Goal: Communication & Community: Answer question/provide support

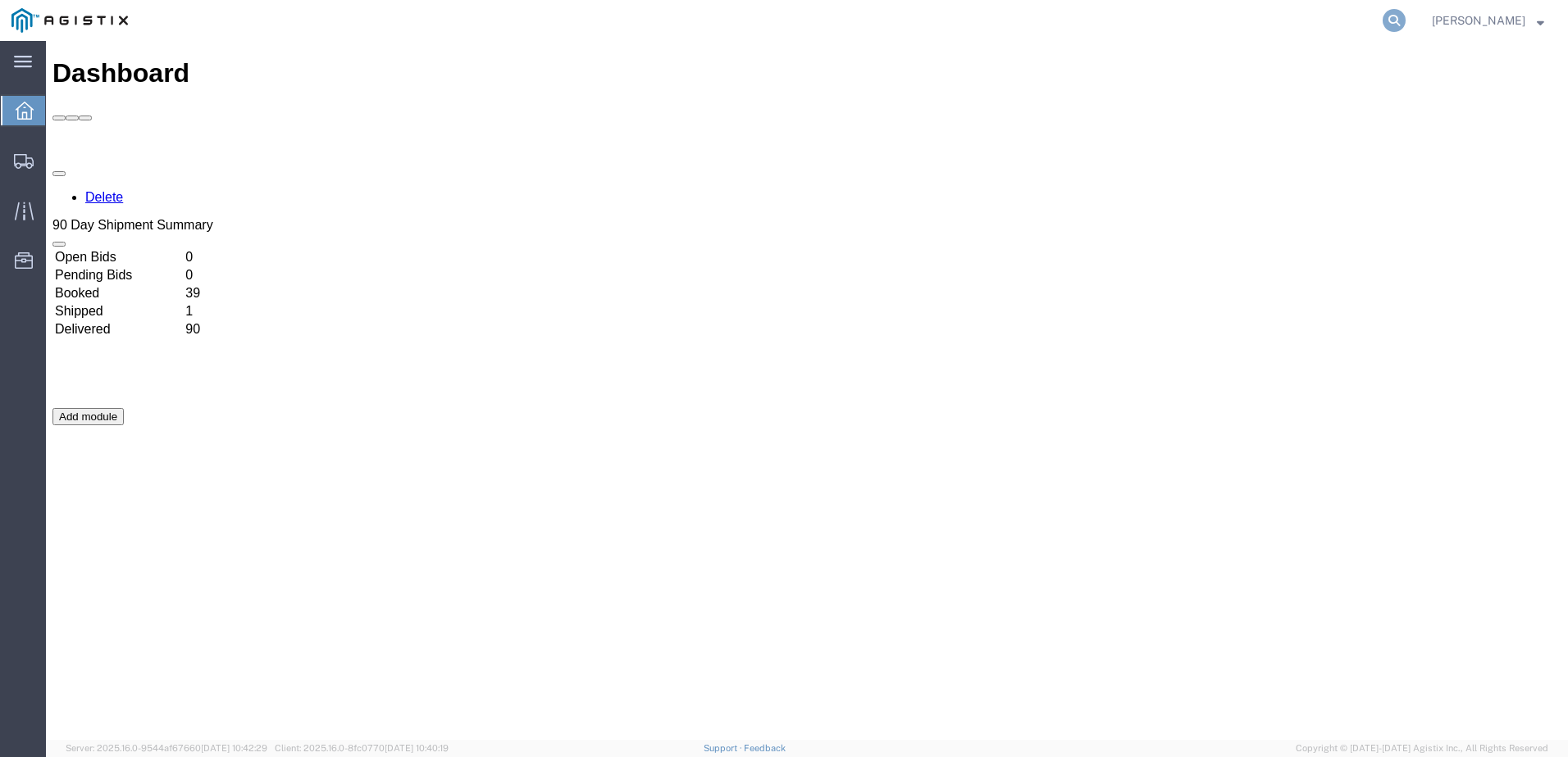
click at [1406, 23] on icon at bounding box center [1394, 20] width 23 height 23
click at [1031, 28] on input "search" at bounding box center [1133, 20] width 498 height 40
paste input "56302881"
type input "56302881"
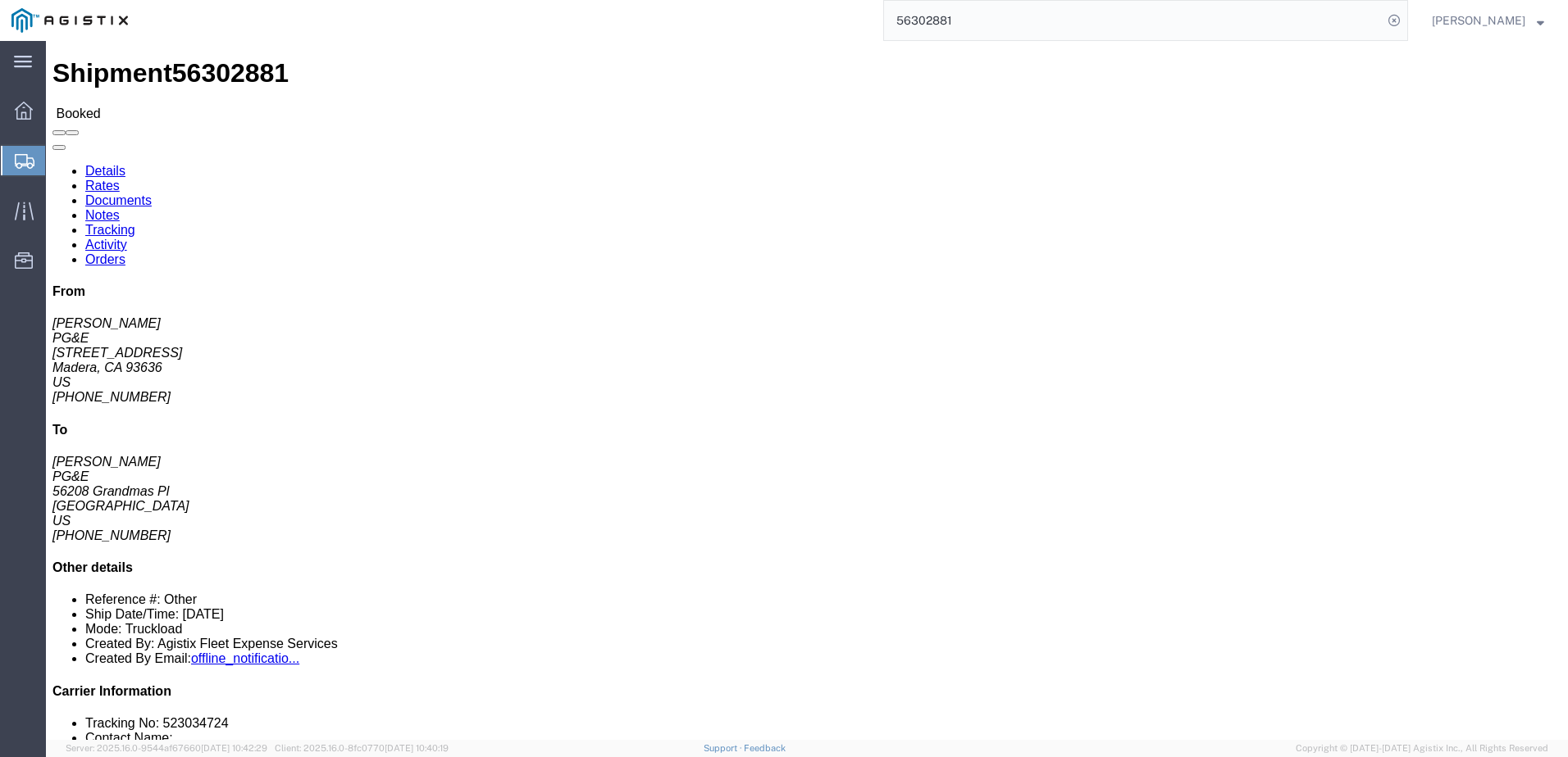
click span
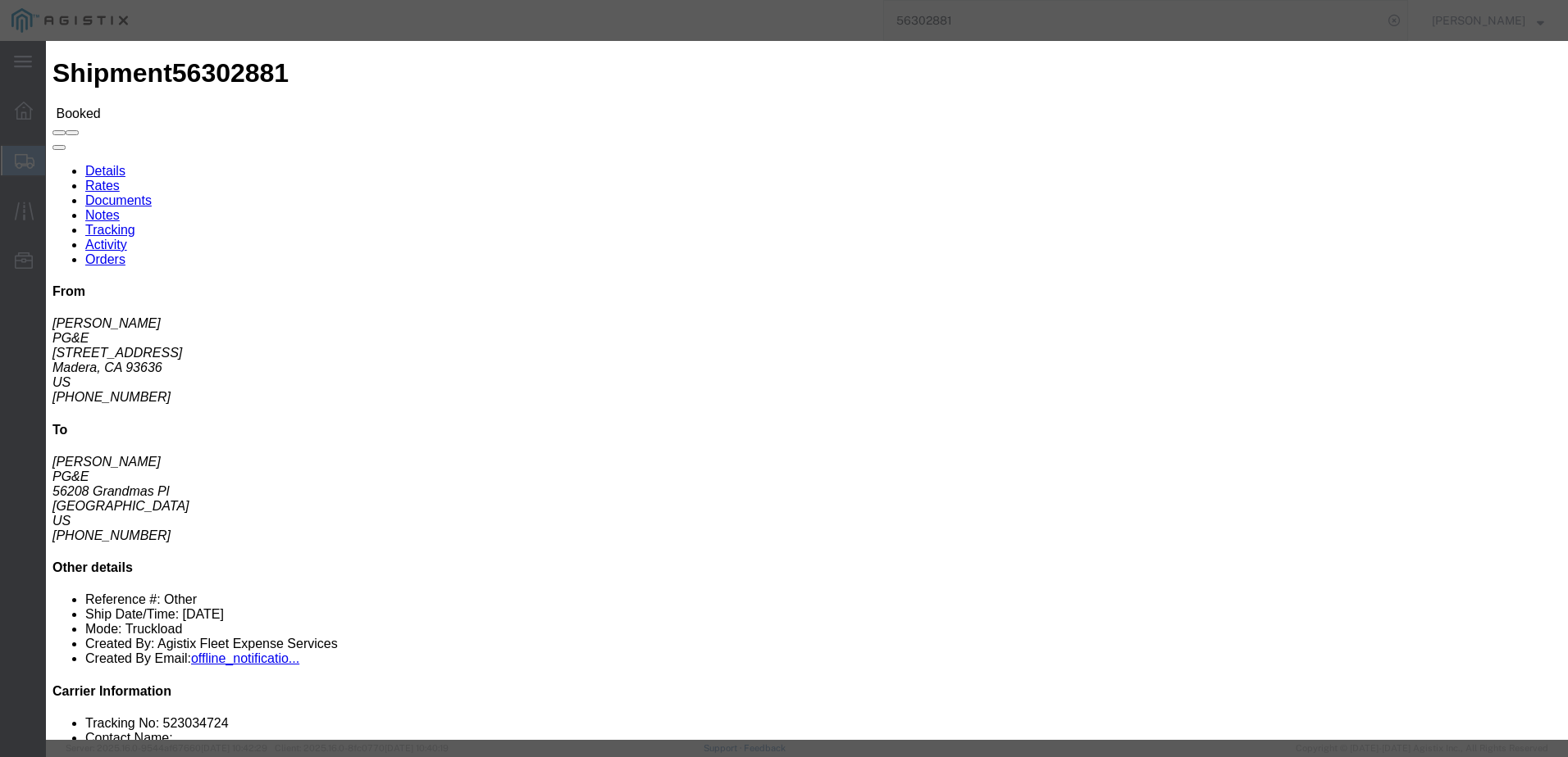
click input "text"
type input "[EMAIL_ADDRESS][DOMAIN_NAME]"
click input "PGE Fleet Bill Of Lading"
checkbox input "true"
click button "Send"
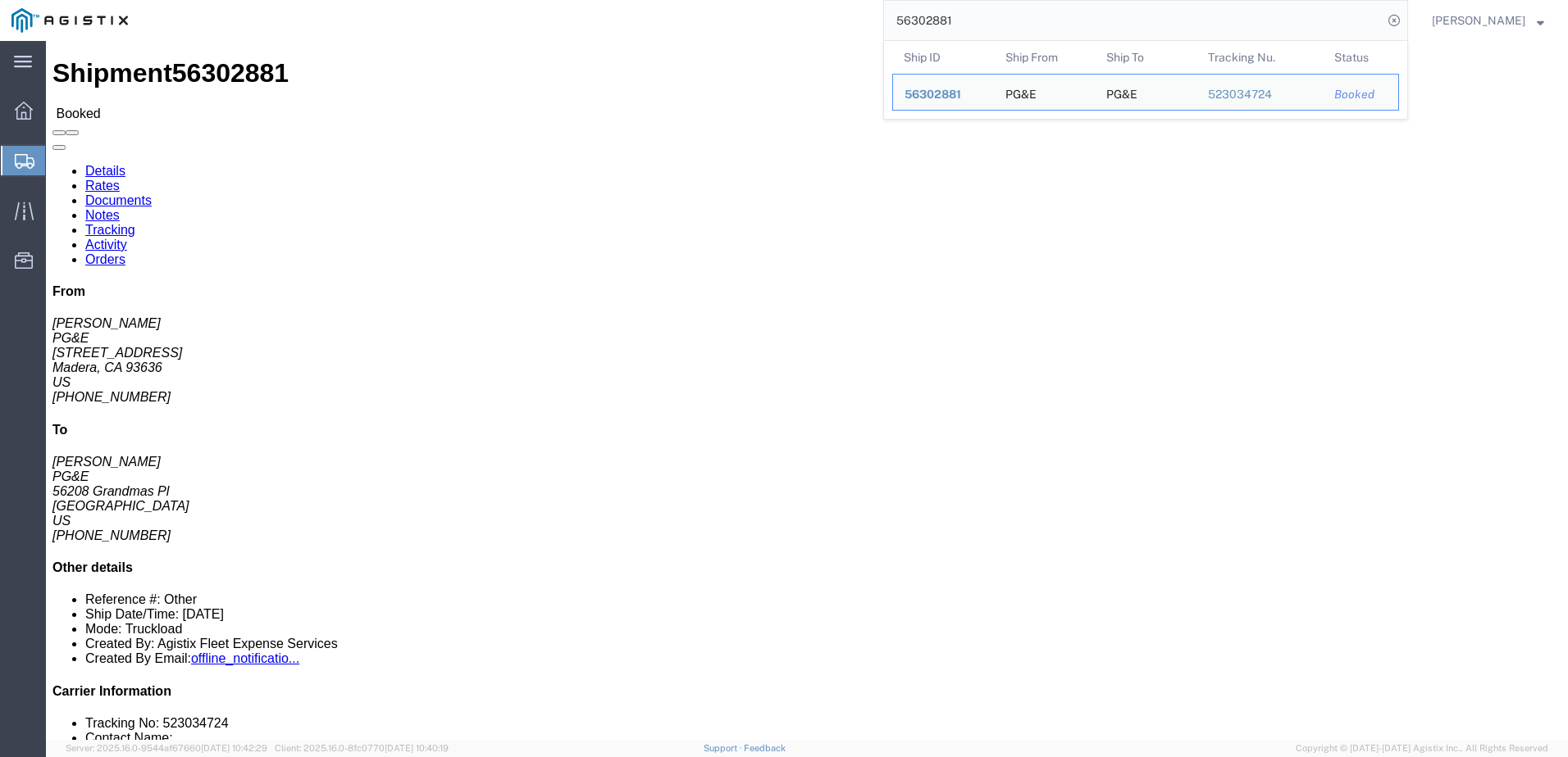
drag, startPoint x: 1017, startPoint y: 21, endPoint x: 905, endPoint y: 16, distance: 112.1
click at [905, 16] on div "56302881 Ship ID Ship From Ship To Tracking Nu. Status Ship ID 56302881 Ship Fr…" at bounding box center [773, 20] width 1269 height 41
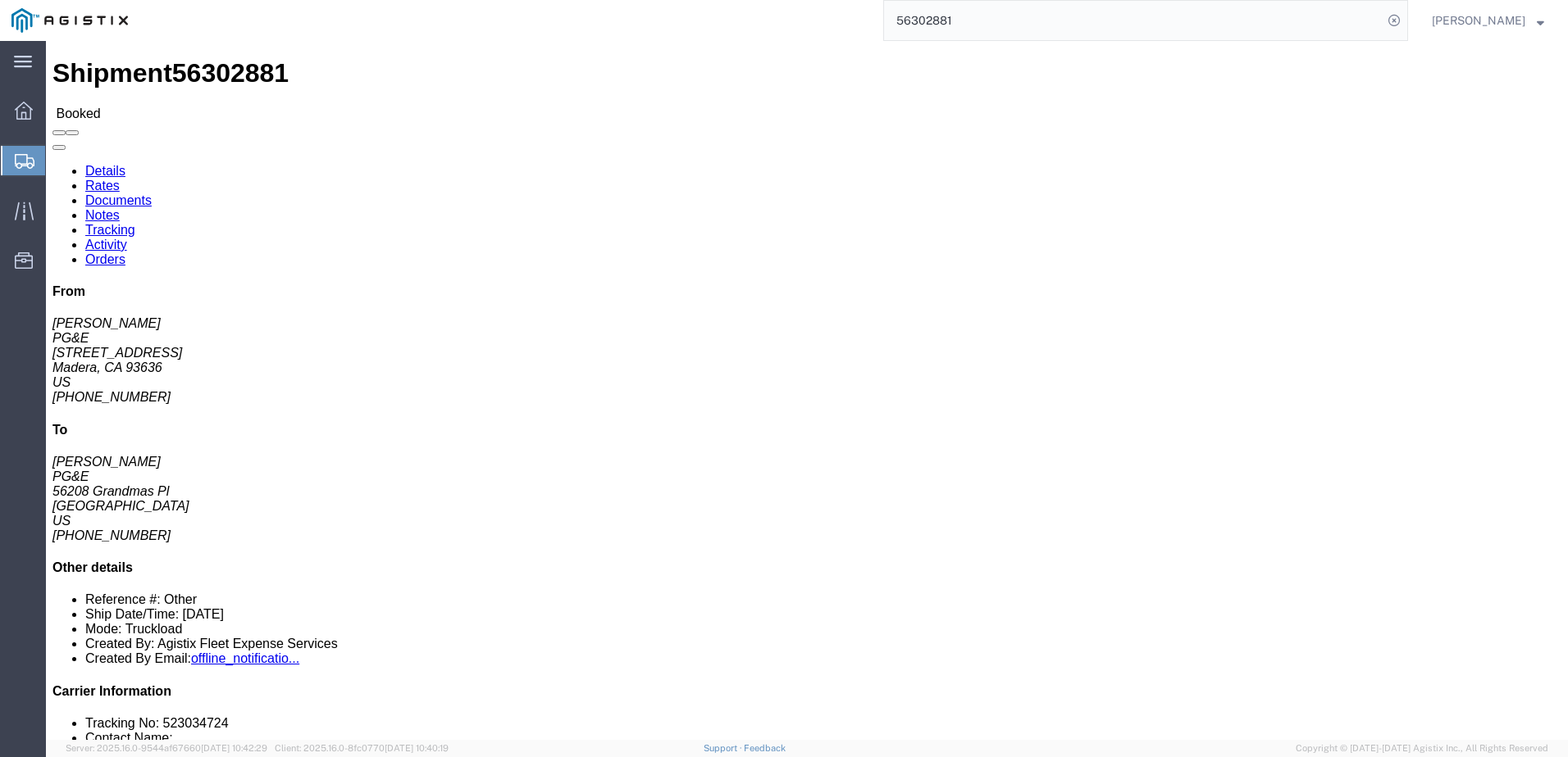
paste input "456549"
type input "56456549"
click span
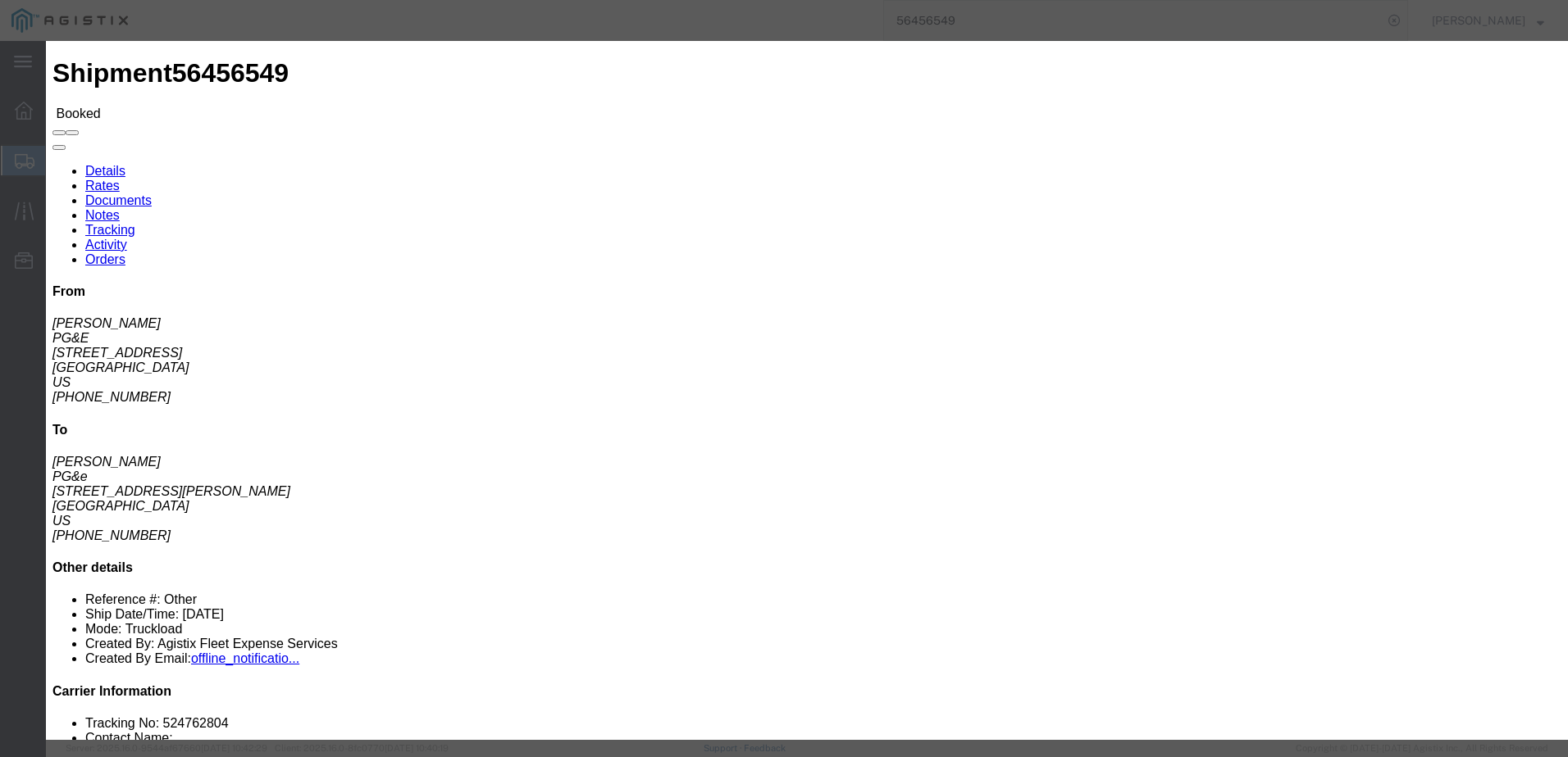
click input "text"
type input "[EMAIL_ADDRESS][DOMAIN_NAME]"
click textarea
type textarea "Not sure if you need this one or if it will get cancelled."
click button "Send"
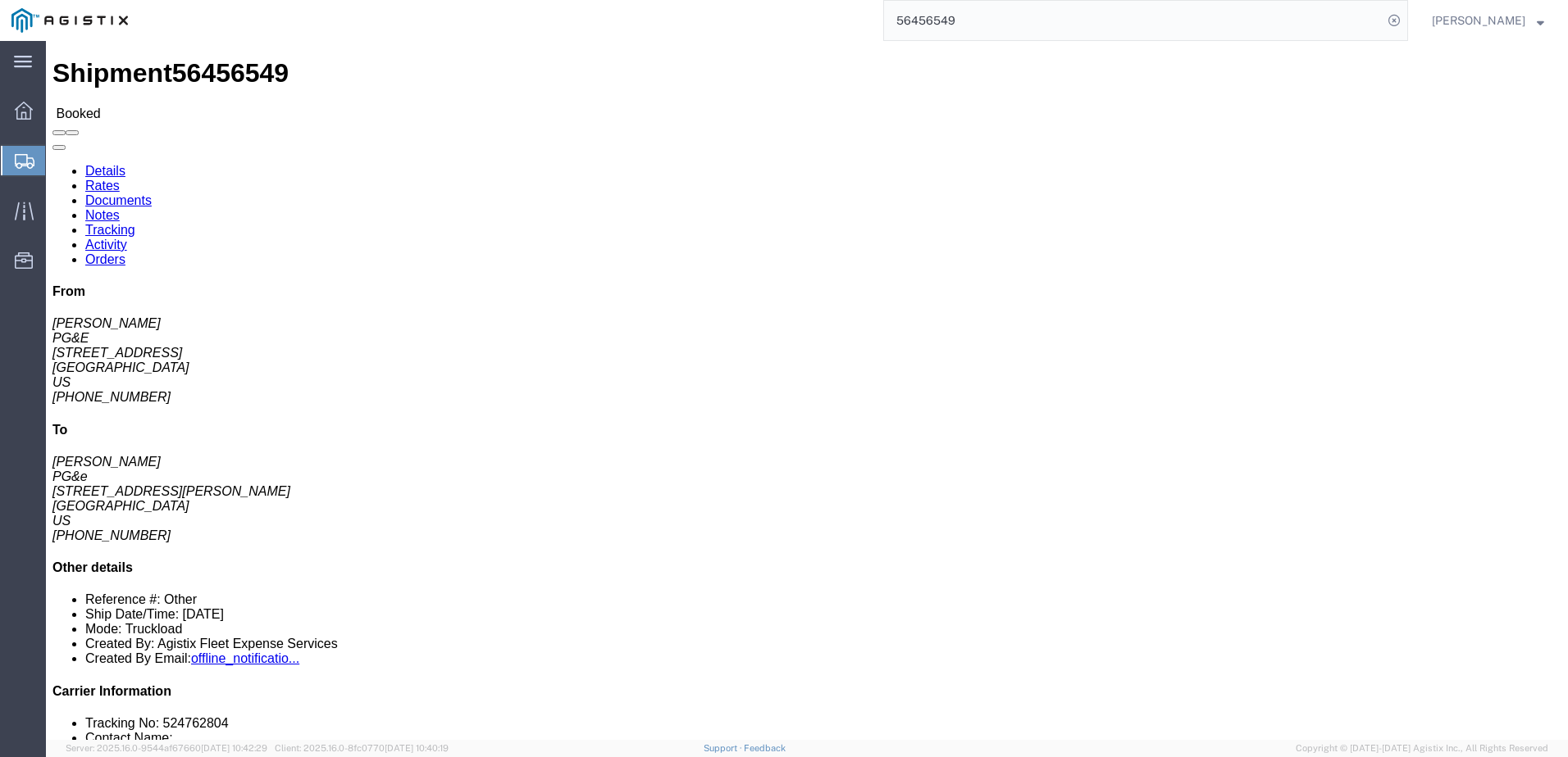
click span
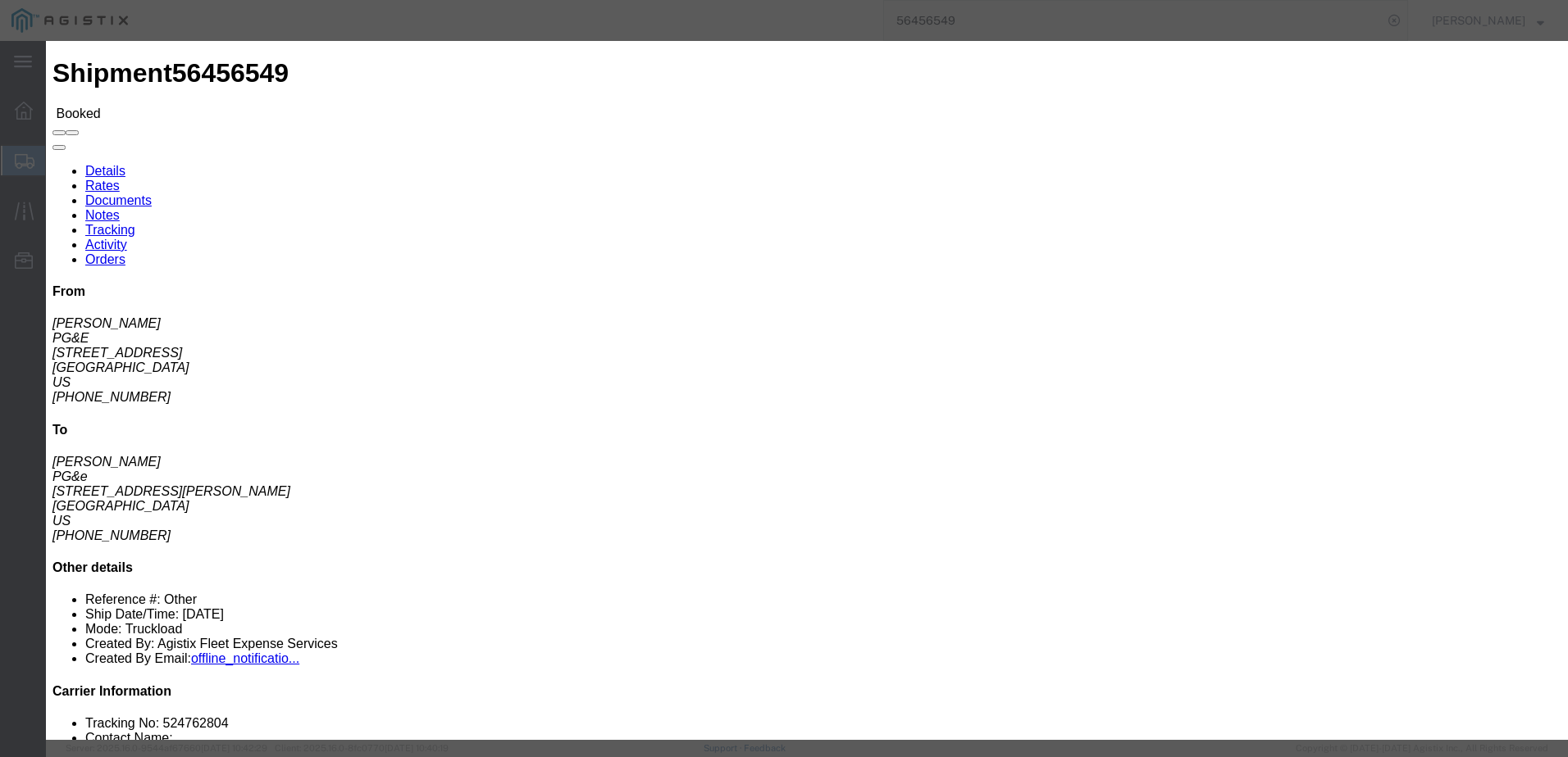
click input "text"
type input "[EMAIL_ADDRESS][DOMAIN_NAME]"
click input "PGE Fleet Bill Of Lading"
checkbox input "true"
drag, startPoint x: 804, startPoint y: 349, endPoint x: 496, endPoint y: 342, distance: 308.1
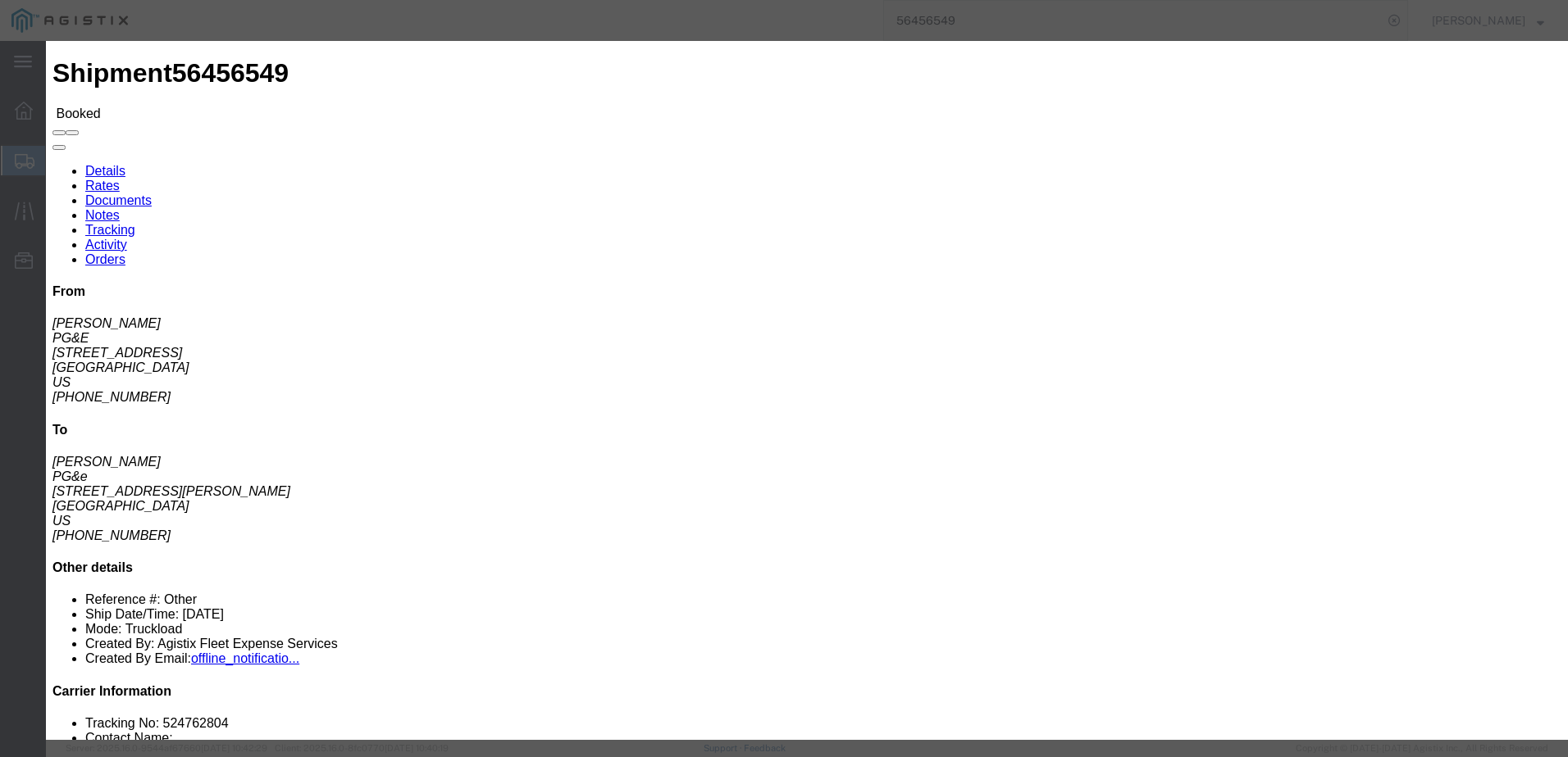
click div "Please fix the following errors You can enter multiple email addresses To [EMAI…"
type textarea "Please Complete"
click input "Send a copy to my email."
checkbox input "true"
click button "Send"
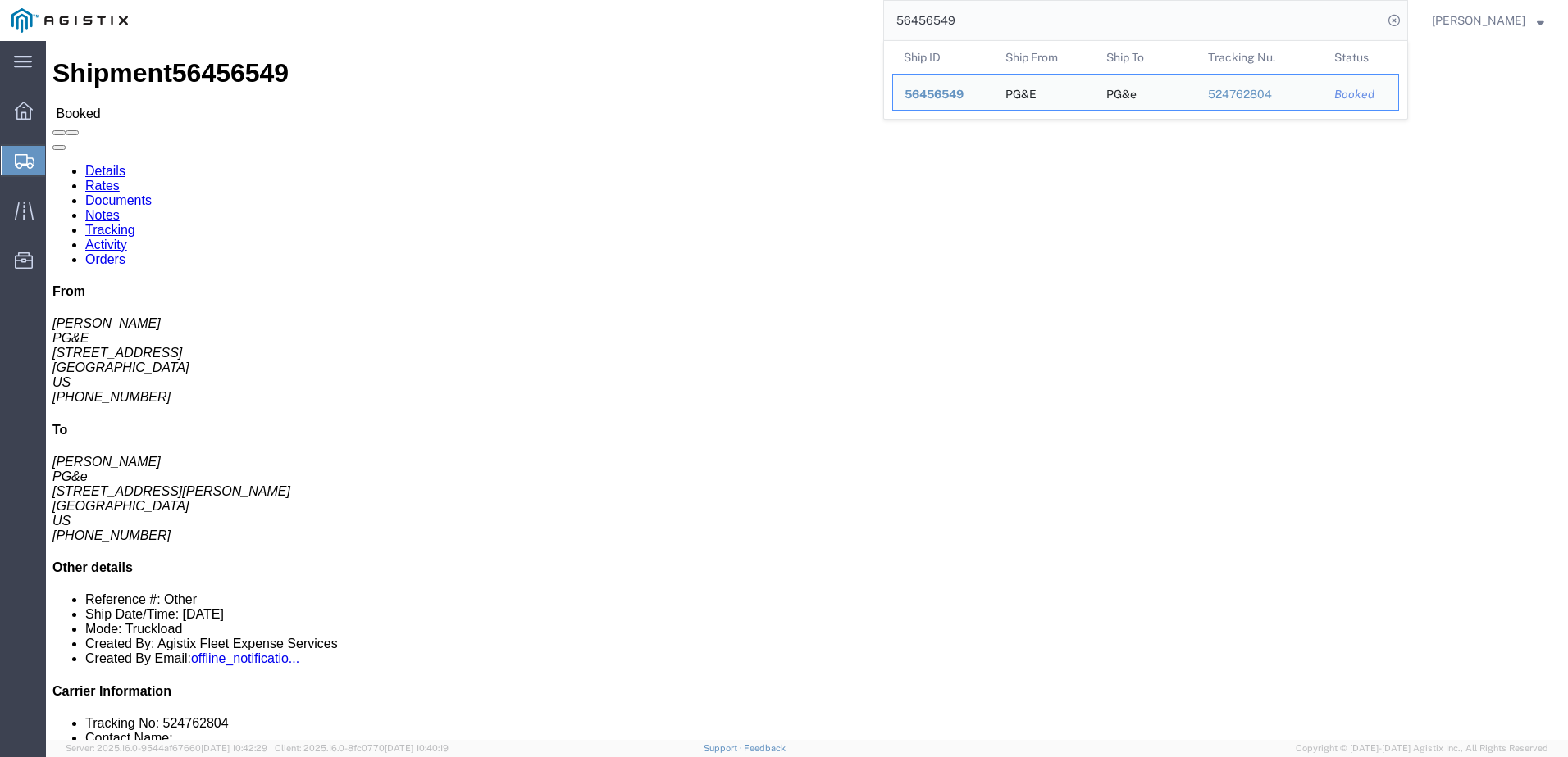
drag, startPoint x: 1019, startPoint y: 18, endPoint x: 902, endPoint y: 10, distance: 117.3
click at [902, 11] on div "56456549 Ship ID Ship From Ship To Tracking Nu. Status Ship ID 56456549 Ship Fr…" at bounding box center [773, 20] width 1269 height 41
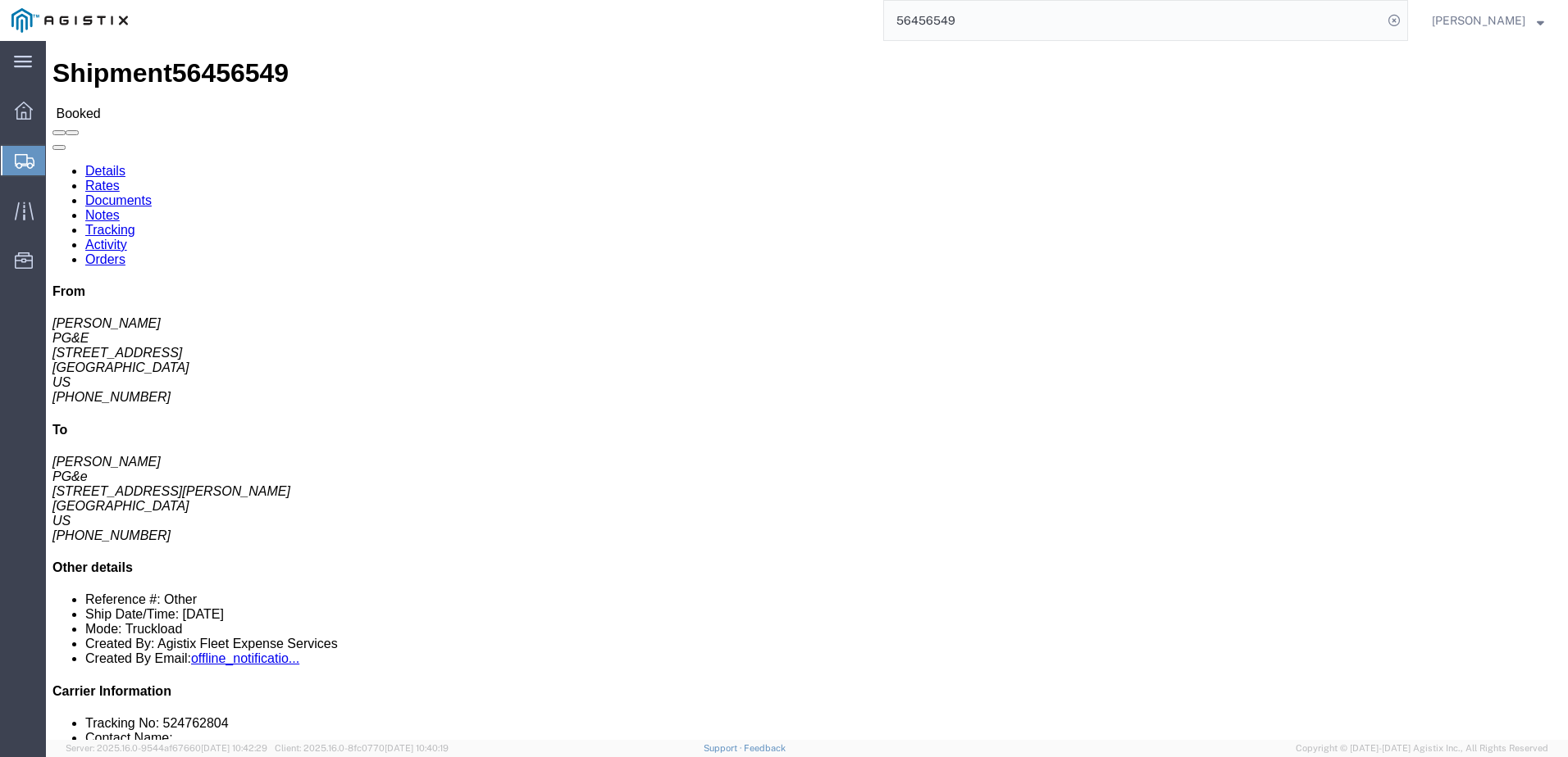
paste input "24728035"
type input "524728035"
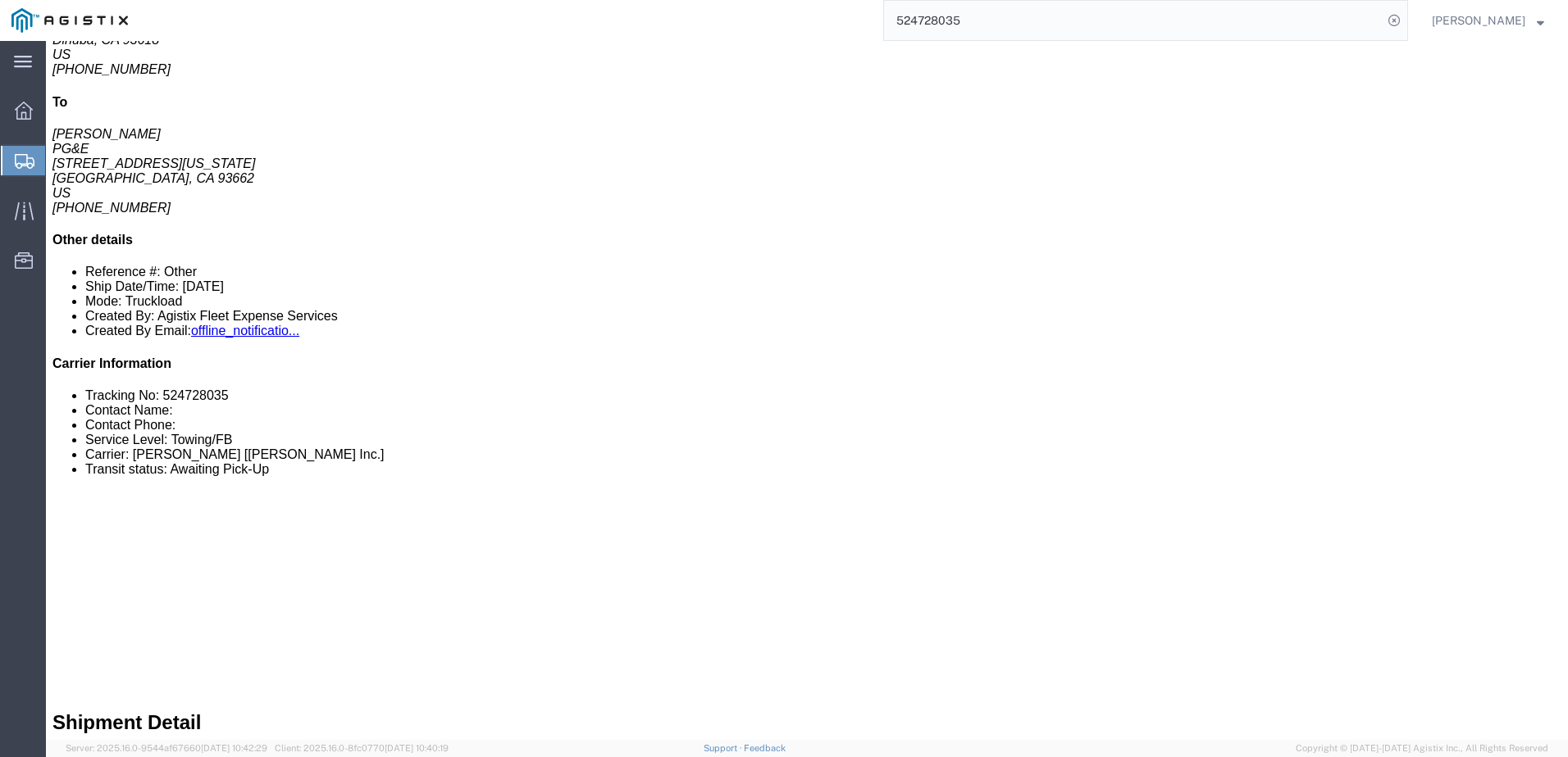
scroll to position [410, 0]
